Goal: Check status: Check status

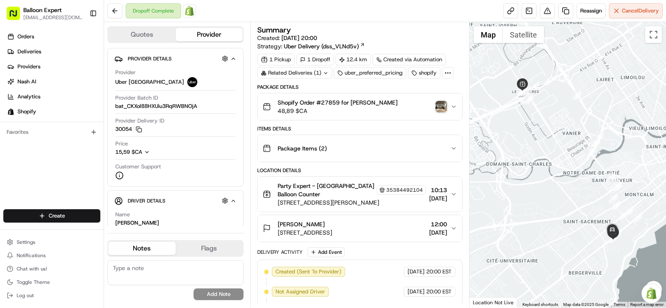
click at [194, 12] on span at bounding box center [189, 10] width 17 height 17
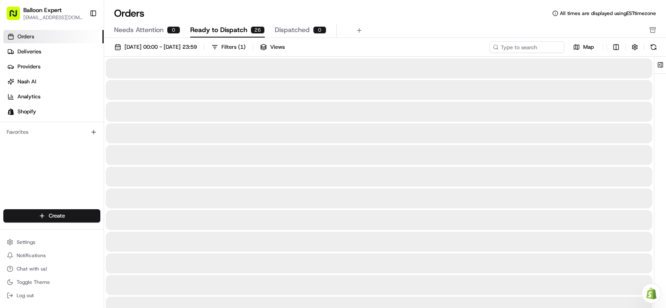
click at [71, 34] on link "Orders" at bounding box center [53, 36] width 100 height 13
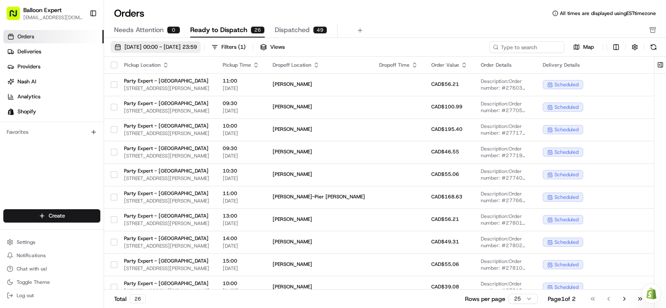
click at [188, 47] on span "[DATE] 00:00 - [DATE] 23:59" at bounding box center [160, 46] width 72 height 7
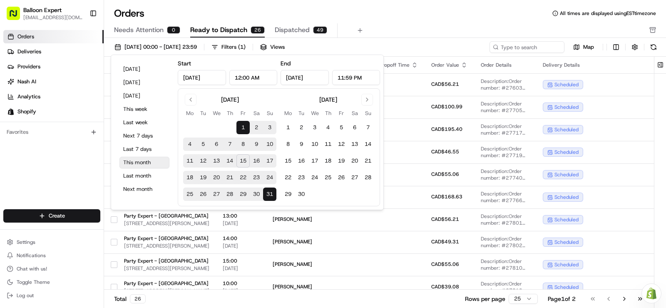
click at [146, 165] on button "This month" at bounding box center [144, 162] width 50 height 12
click at [67, 167] on div "Orders Deliveries Providers [PERSON_NAME] Analytics Shopify Favorites" at bounding box center [52, 120] width 104 height 187
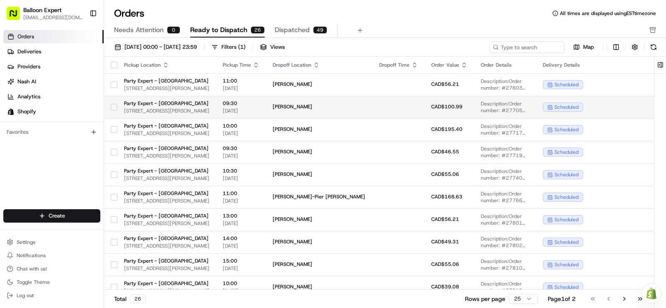
click at [209, 105] on span "Party Expert - [GEOGRAPHIC_DATA]" at bounding box center [166, 103] width 85 height 7
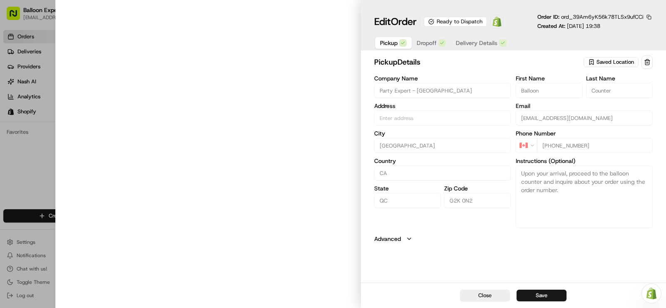
type input "[STREET_ADDRESS][PERSON_NAME]"
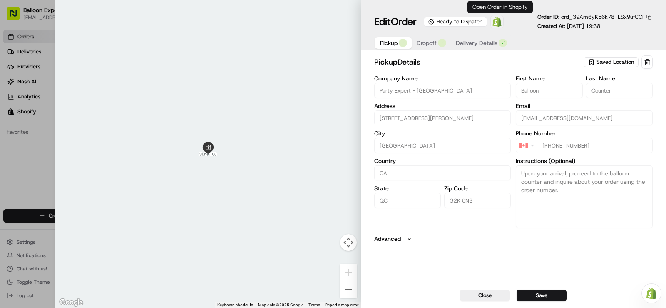
click at [502, 20] on img at bounding box center [497, 22] width 10 height 10
click at [490, 15] on link "Open Order in Shopify" at bounding box center [496, 21] width 13 height 13
